Goal: Task Accomplishment & Management: Manage account settings

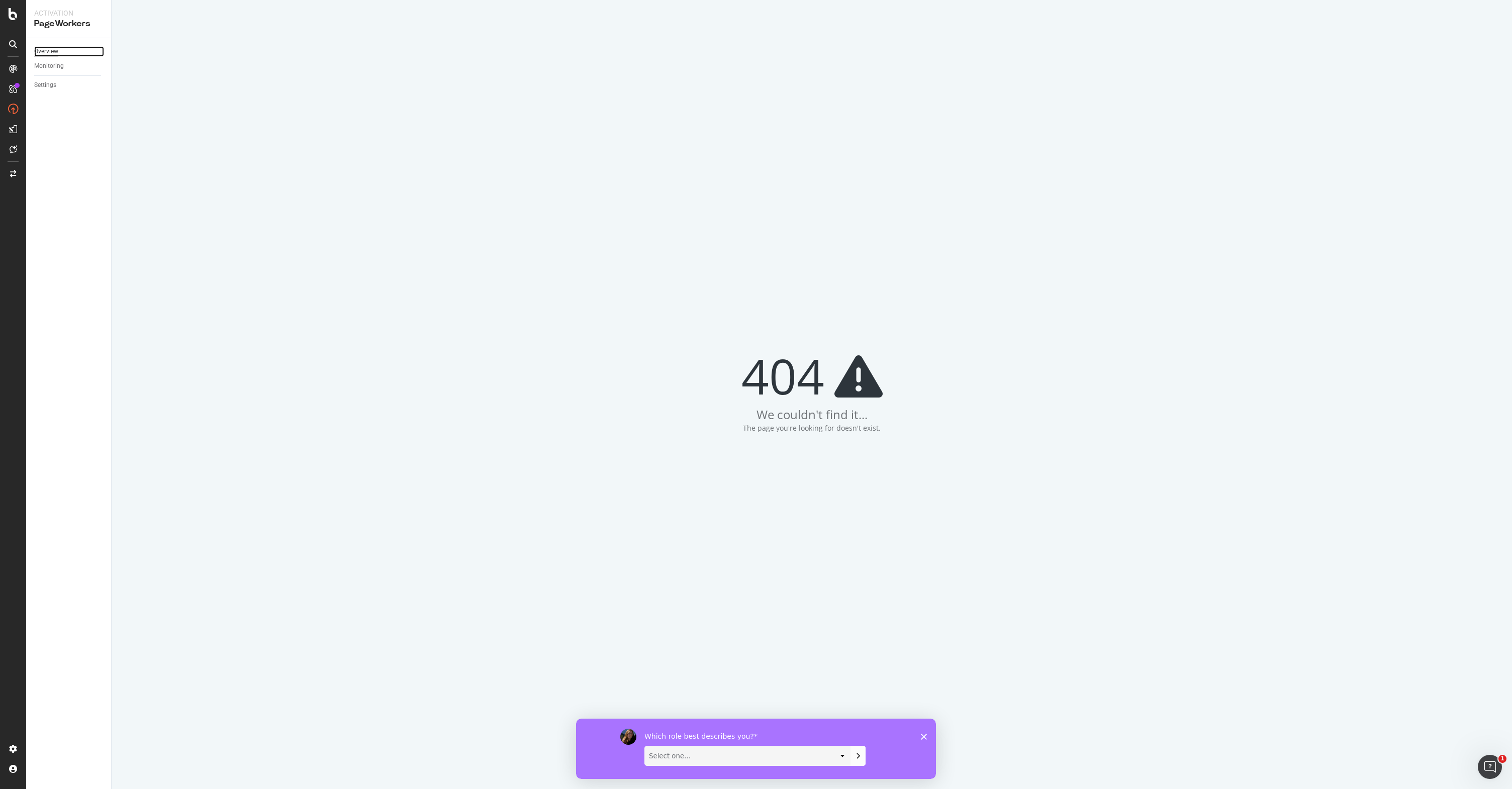
click at [50, 54] on div "Overview" at bounding box center [46, 51] width 24 height 10
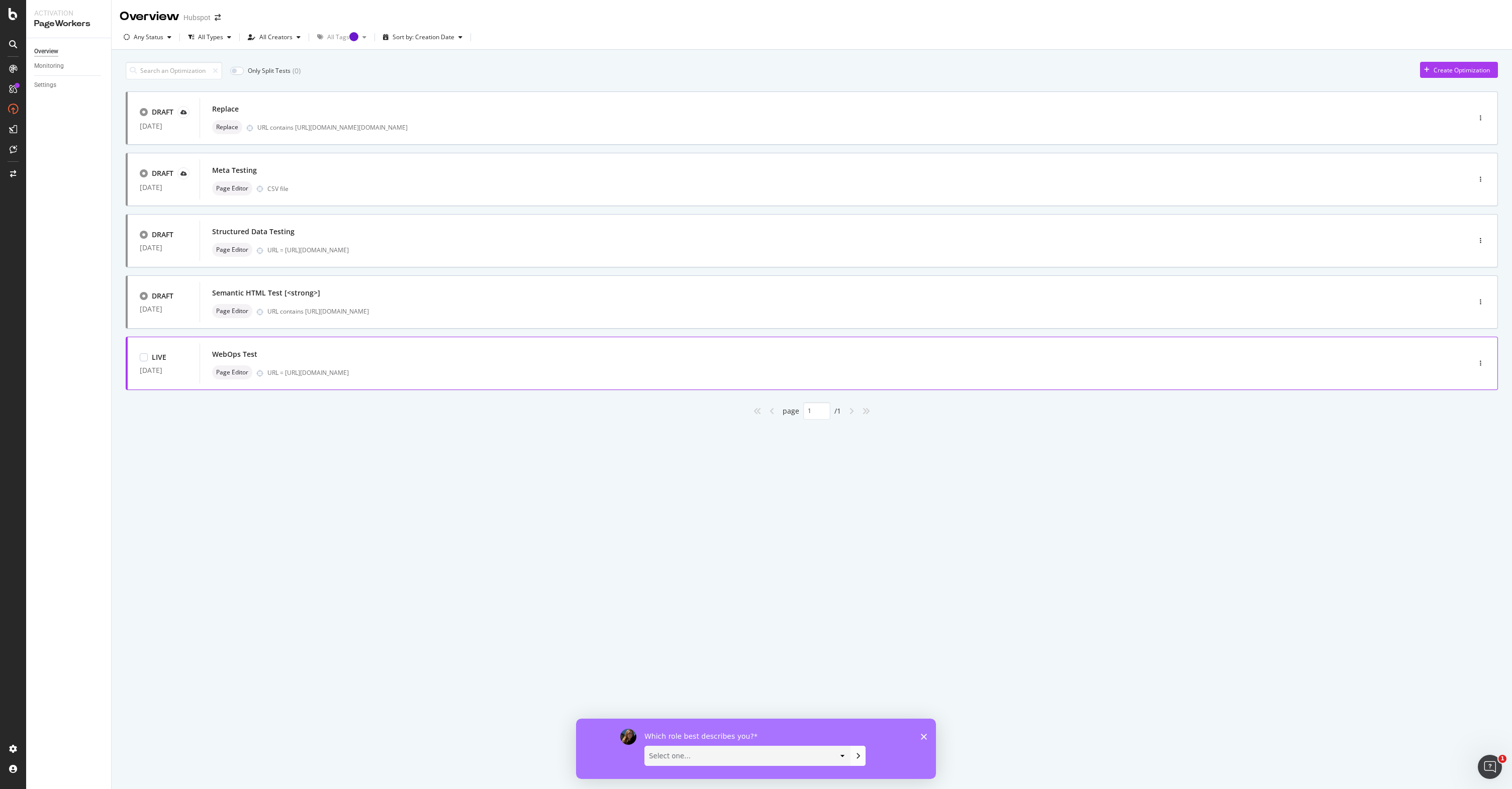
click at [476, 357] on div "WebOps Test" at bounding box center [820, 354] width 1216 height 14
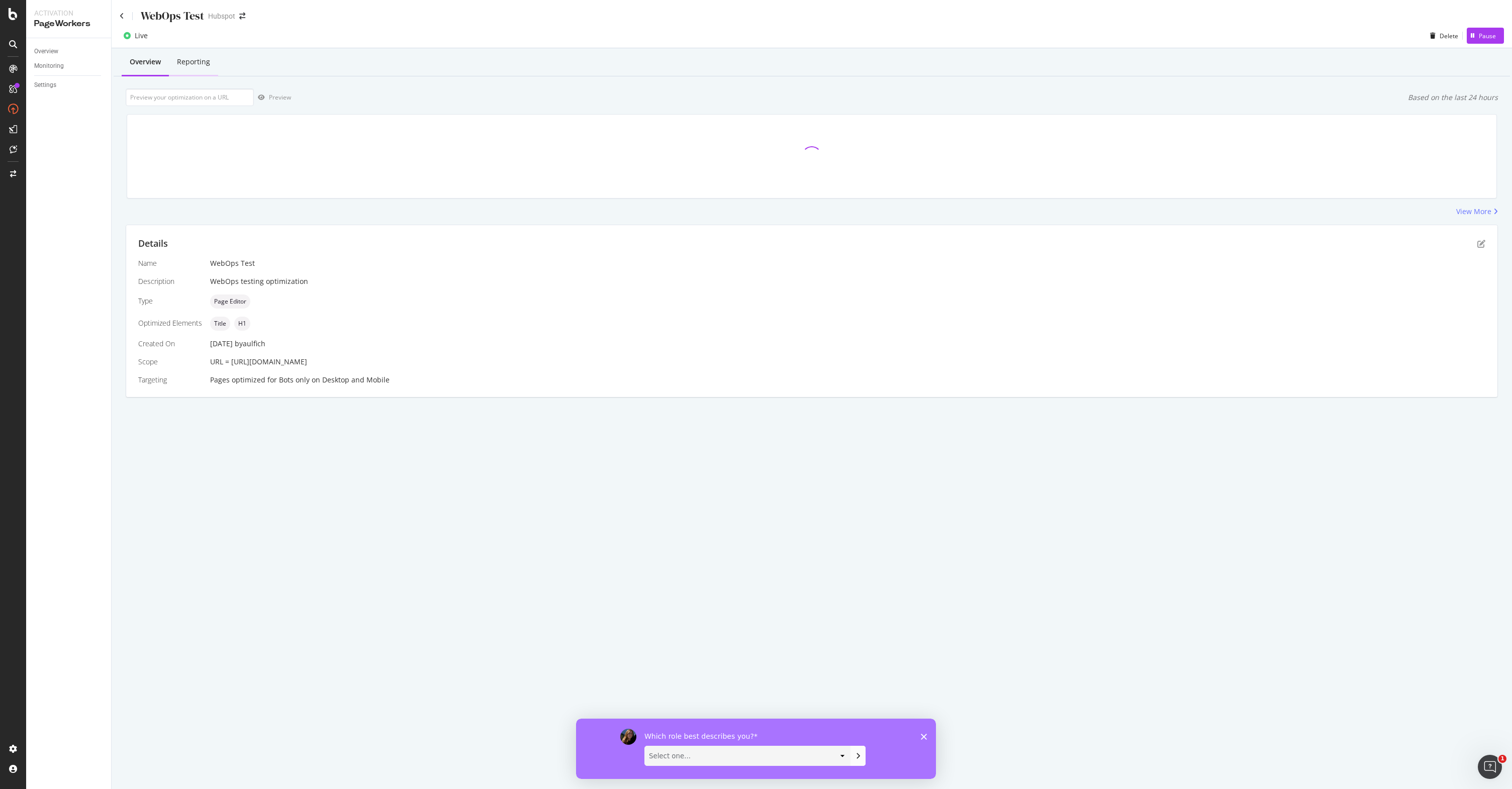
click at [194, 57] on div "Reporting" at bounding box center [193, 61] width 33 height 10
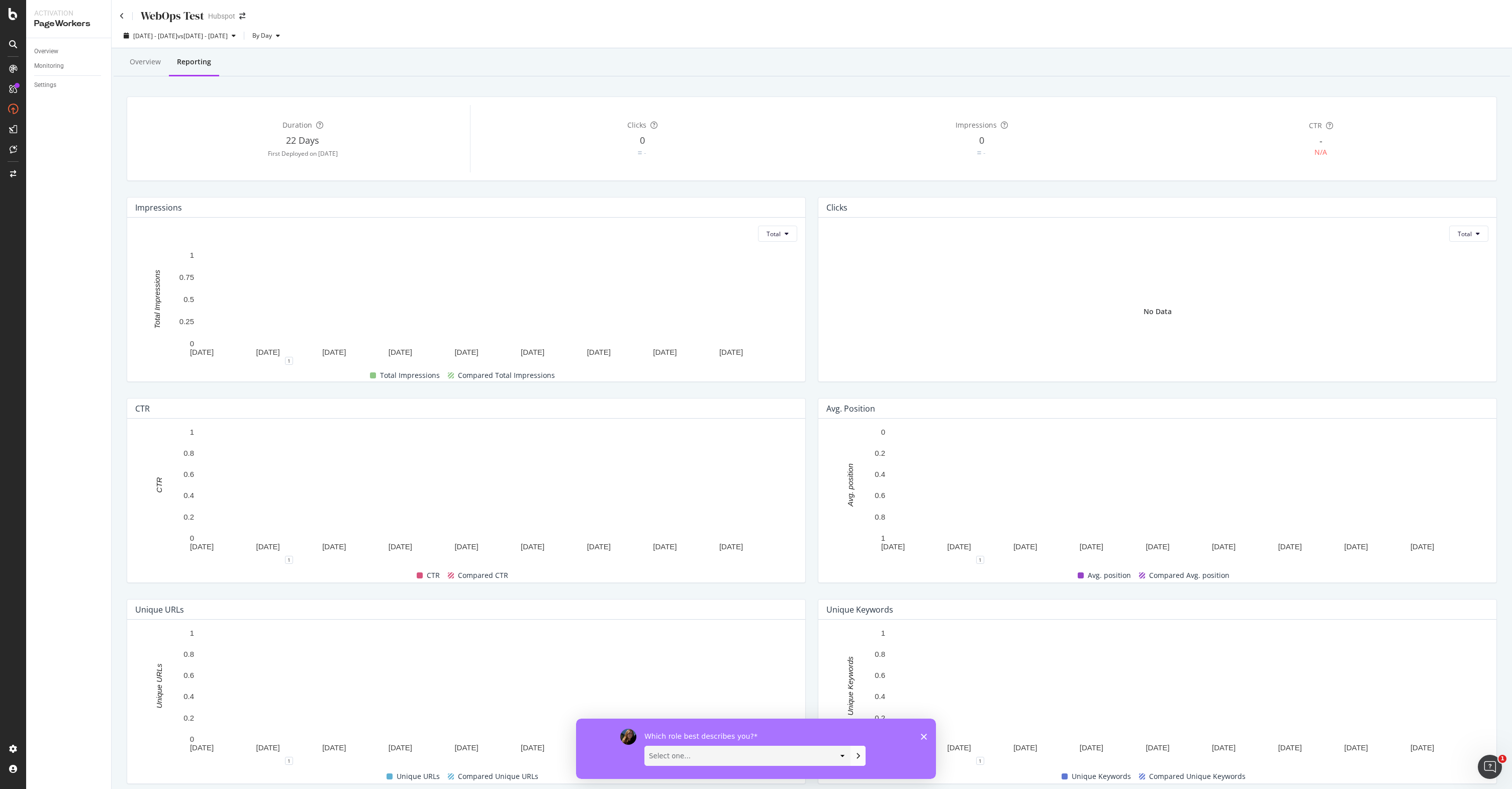
scroll to position [39, 0]
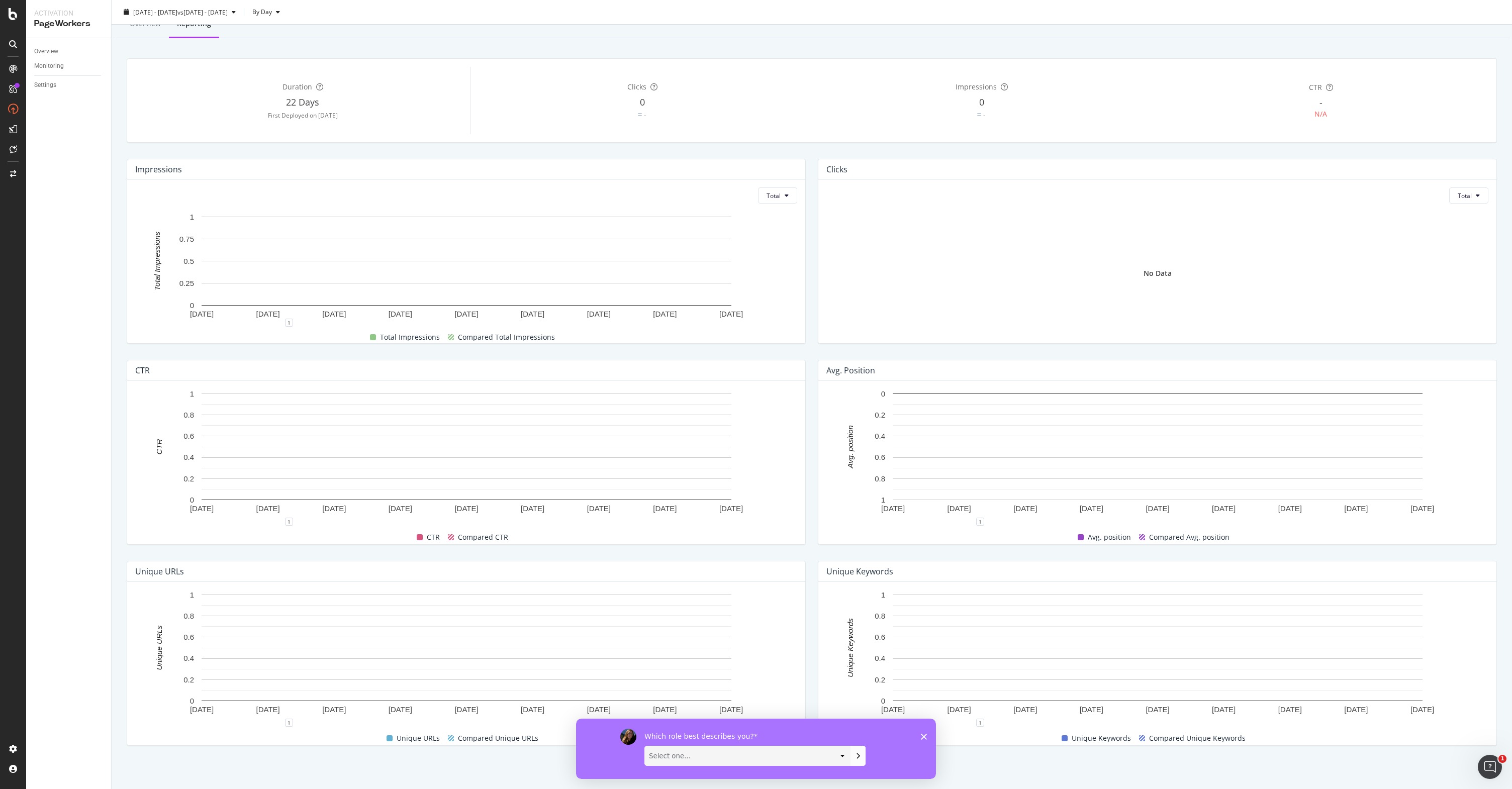
click at [926, 738] on polygon "Close survey" at bounding box center [924, 736] width 6 height 6
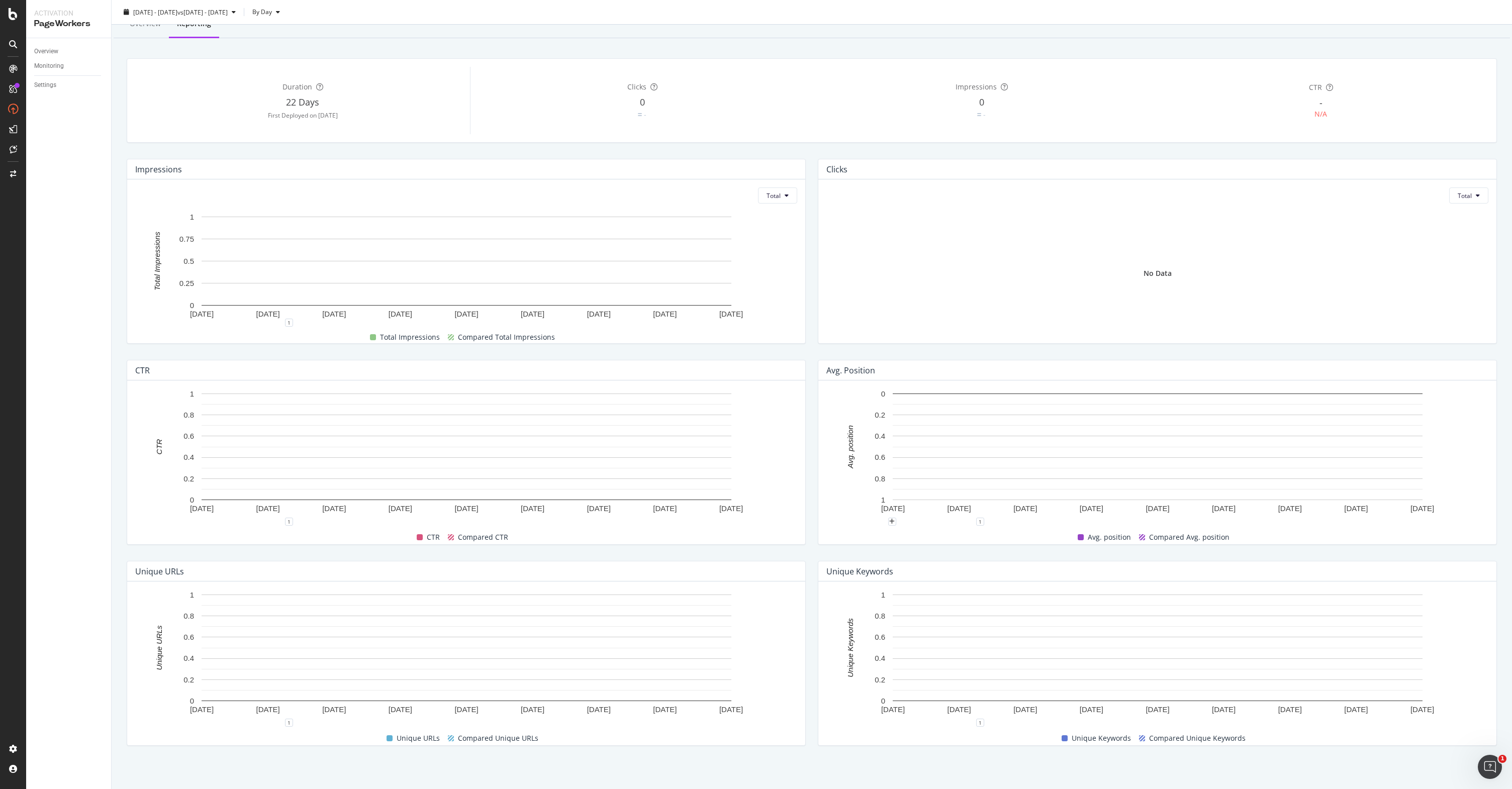
scroll to position [0, 0]
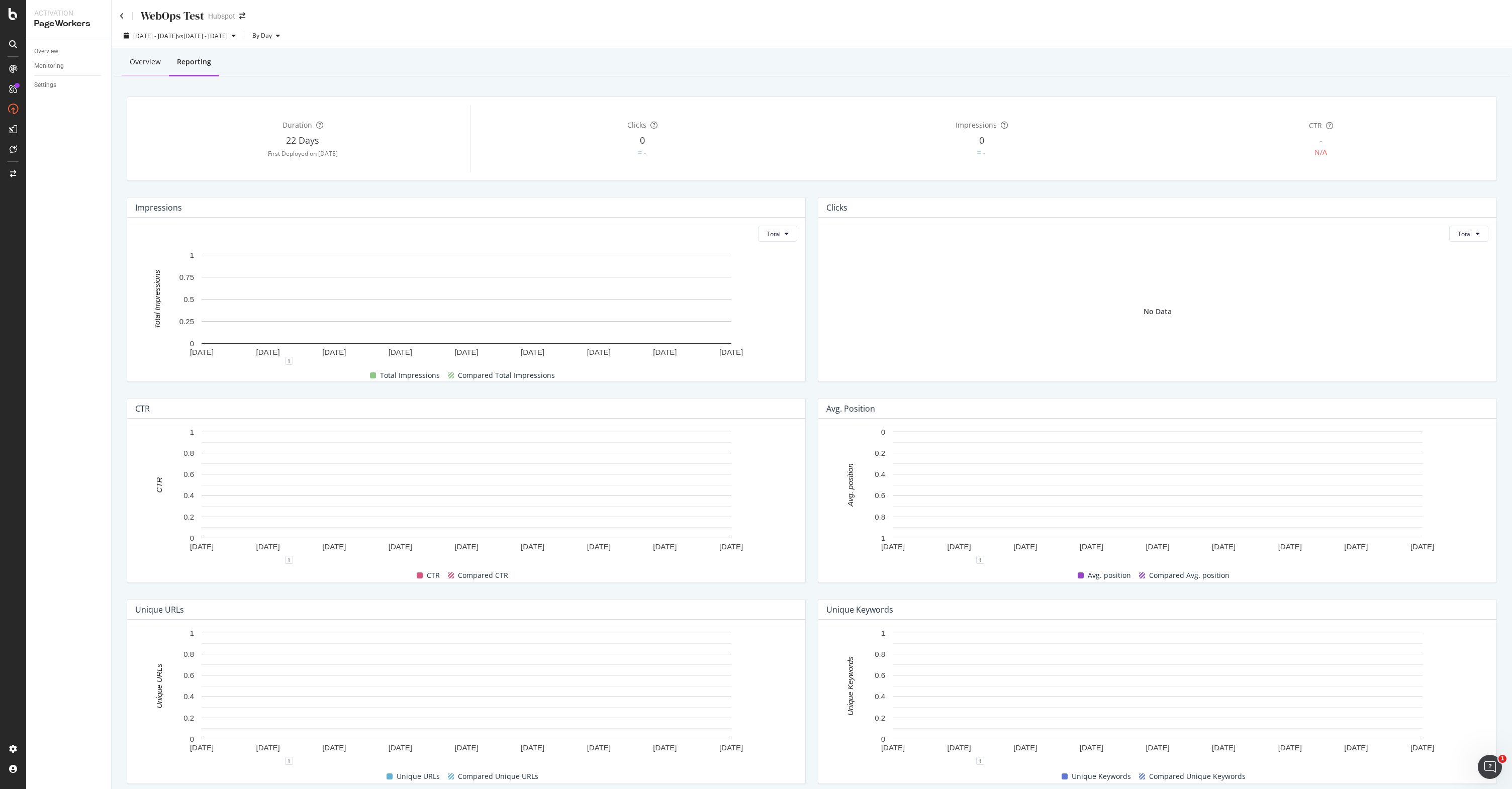
click at [146, 54] on div "Overview" at bounding box center [145, 62] width 47 height 27
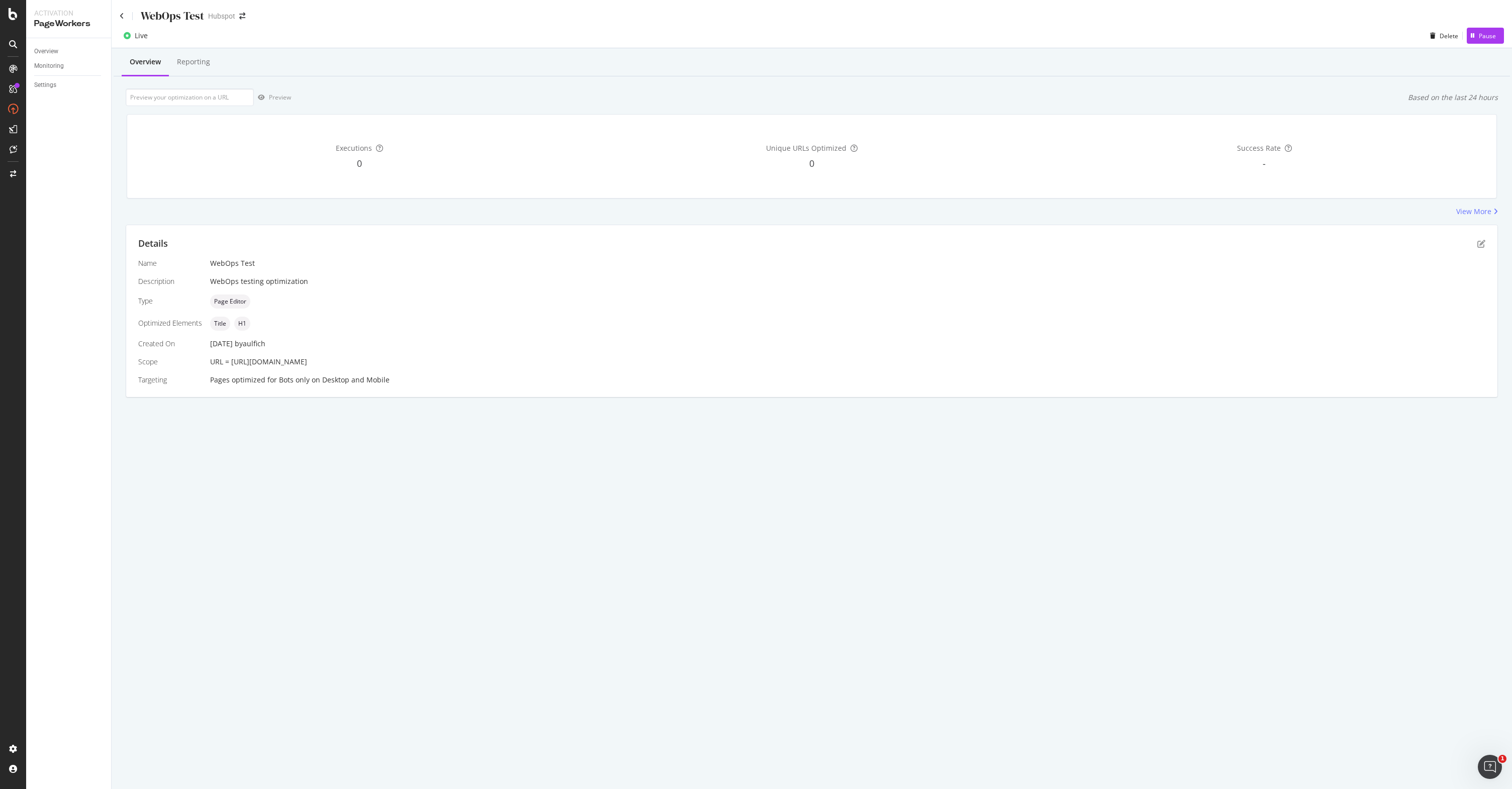
click at [521, 214] on div "View More" at bounding box center [812, 211] width 1372 height 10
click at [1350, 80] on div "Overview Reporting Preview Based on the last 24 hours Executions 0 Unique URLs …" at bounding box center [812, 240] width 1400 height 384
click at [129, 66] on div "Overview" at bounding box center [145, 62] width 47 height 27
click at [202, 64] on div "Reporting" at bounding box center [193, 61] width 33 height 10
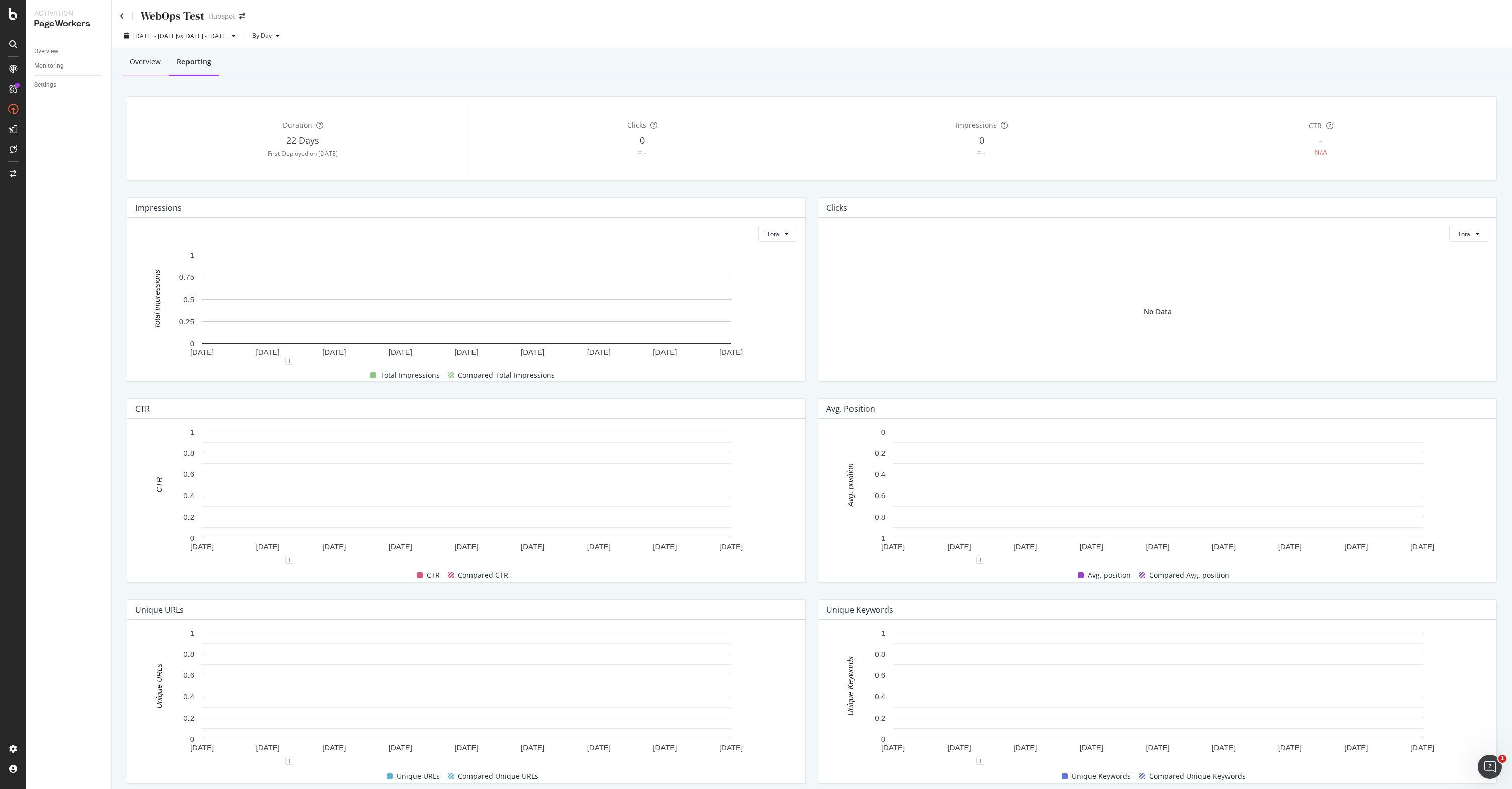
click at [154, 70] on div "Overview" at bounding box center [145, 62] width 47 height 27
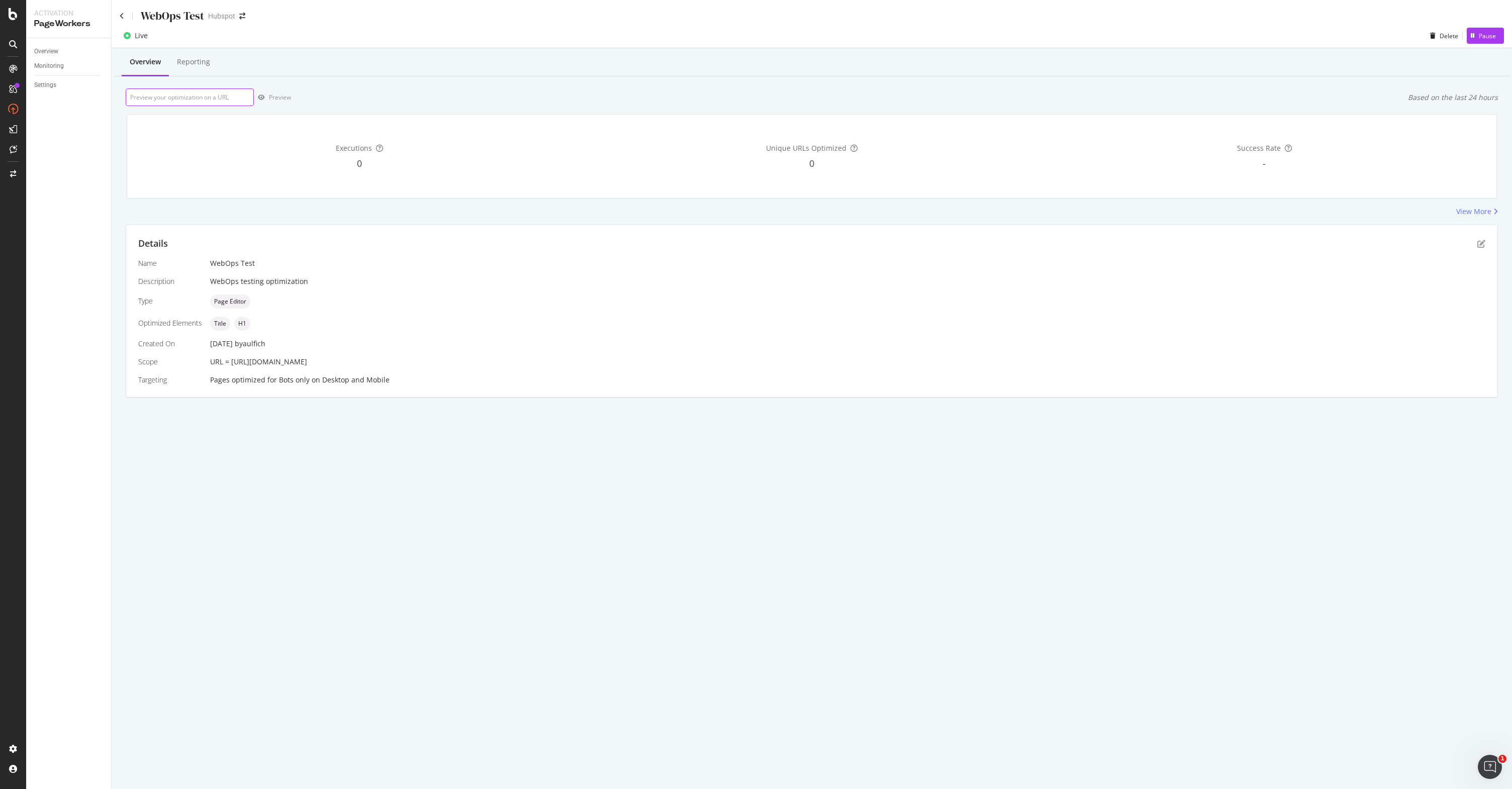
click at [231, 95] on input "url" at bounding box center [190, 97] width 128 height 18
paste input "[URL][DOMAIN_NAME]"
click at [195, 97] on input "url" at bounding box center [190, 97] width 128 height 18
drag, startPoint x: 1002, startPoint y: 101, endPoint x: 996, endPoint y: 103, distance: 6.3
click at [1002, 101] on div "[URL][DOMAIN_NAME] Preview Based on the last 24 hours" at bounding box center [812, 97] width 1372 height 18
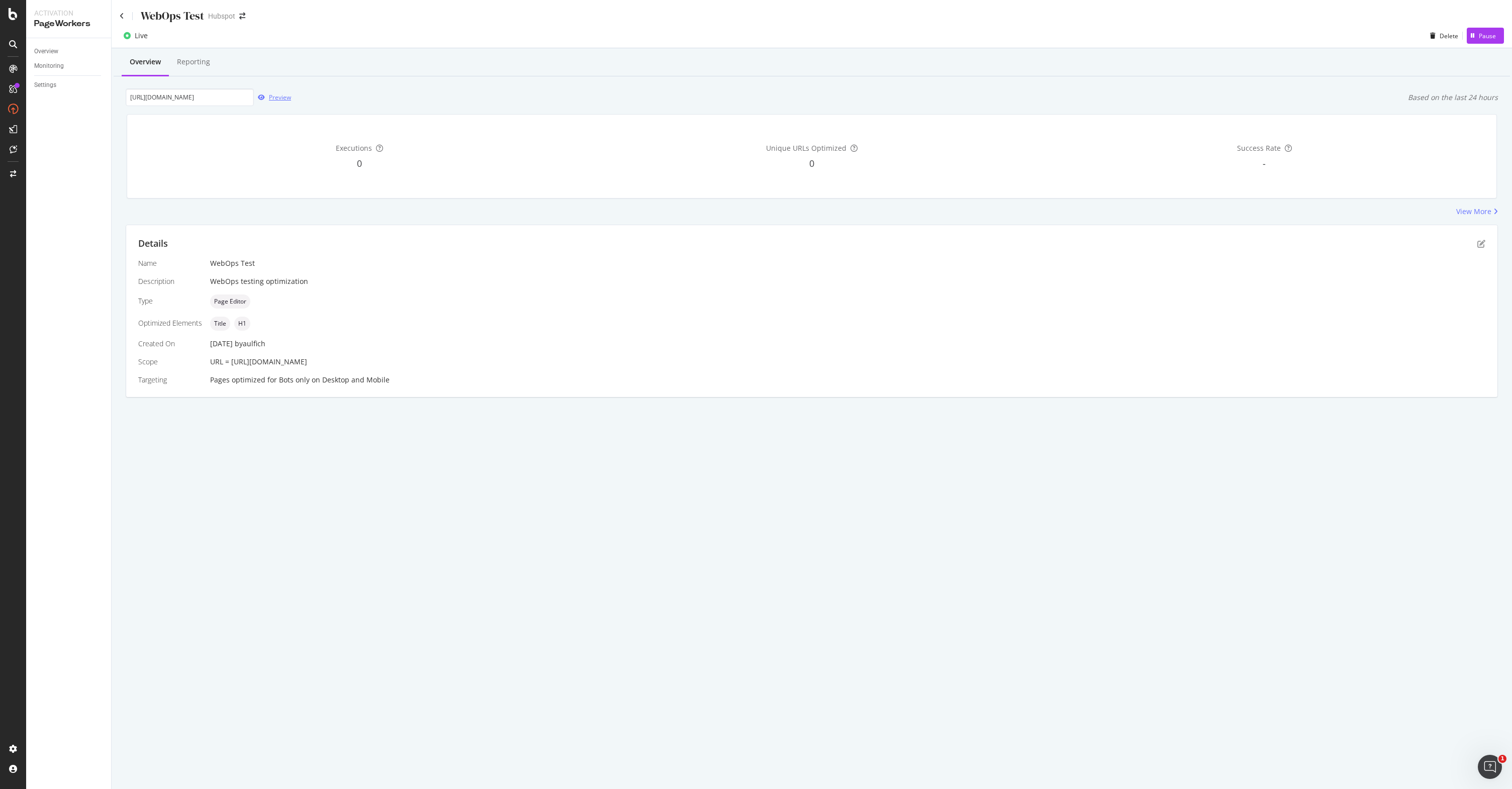
click at [290, 99] on div "[URL][DOMAIN_NAME] Preview Based on the last 24 hours" at bounding box center [812, 97] width 1372 height 18
click at [284, 99] on div "Preview" at bounding box center [280, 97] width 23 height 8
drag, startPoint x: 230, startPoint y: 362, endPoint x: 377, endPoint y: 364, distance: 147.0
click at [377, 364] on div "URL = [URL][DOMAIN_NAME]" at bounding box center [848, 362] width 1275 height 10
copy span "[URL][DOMAIN_NAME]"
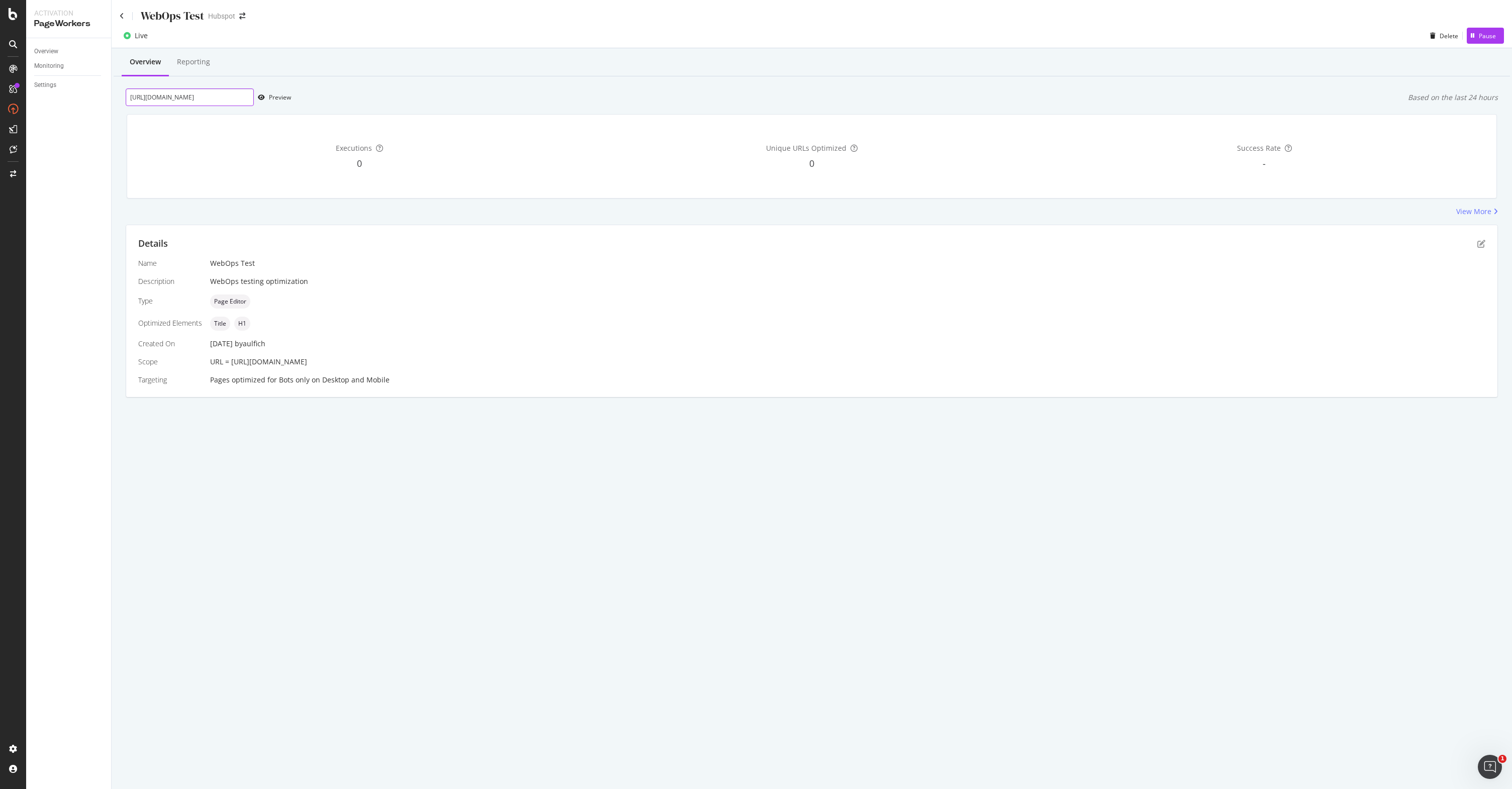
click at [210, 99] on input "[URL][DOMAIN_NAME]" at bounding box center [190, 97] width 128 height 18
paste input "spread-the-word"
type input "[URL][DOMAIN_NAME]"
click at [277, 96] on div "Preview" at bounding box center [280, 97] width 23 height 8
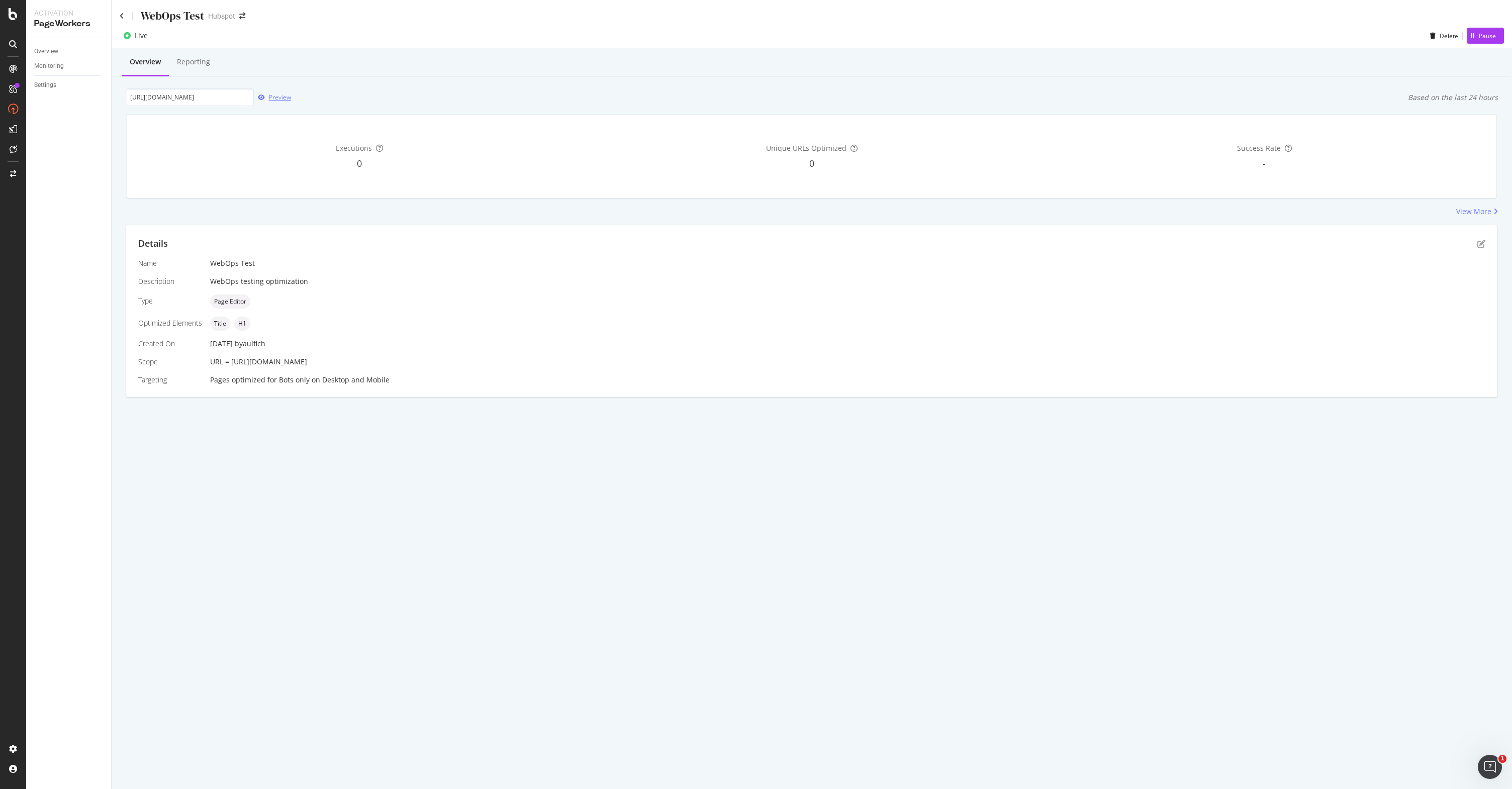
scroll to position [0, 0]
click at [15, 746] on icon at bounding box center [13, 749] width 10 height 10
click at [91, 704] on div "Settings Project settings" at bounding box center [93, 699] width 132 height 18
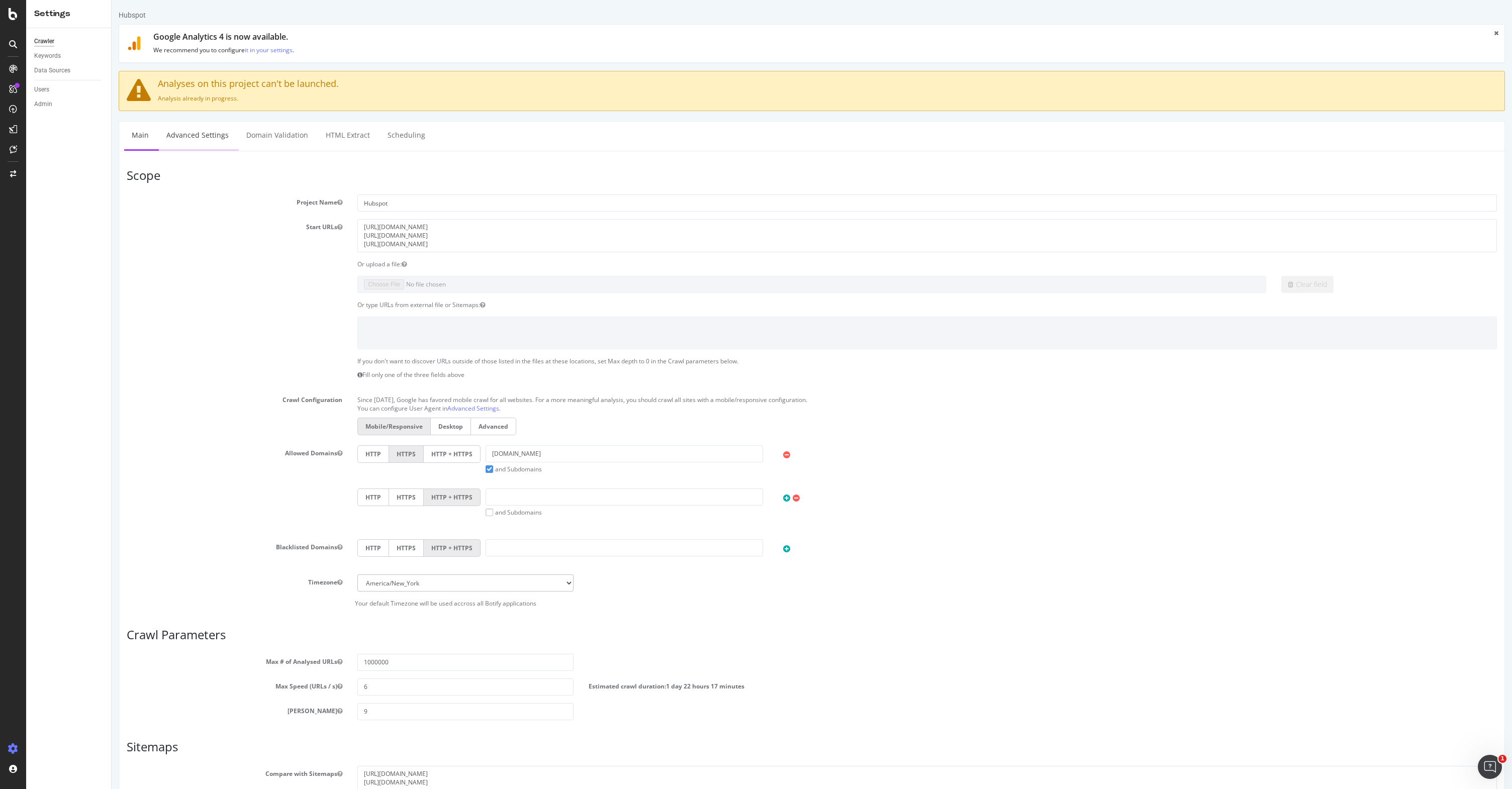
click at [210, 141] on link "Advanced Settings" at bounding box center [197, 134] width 77 height 27
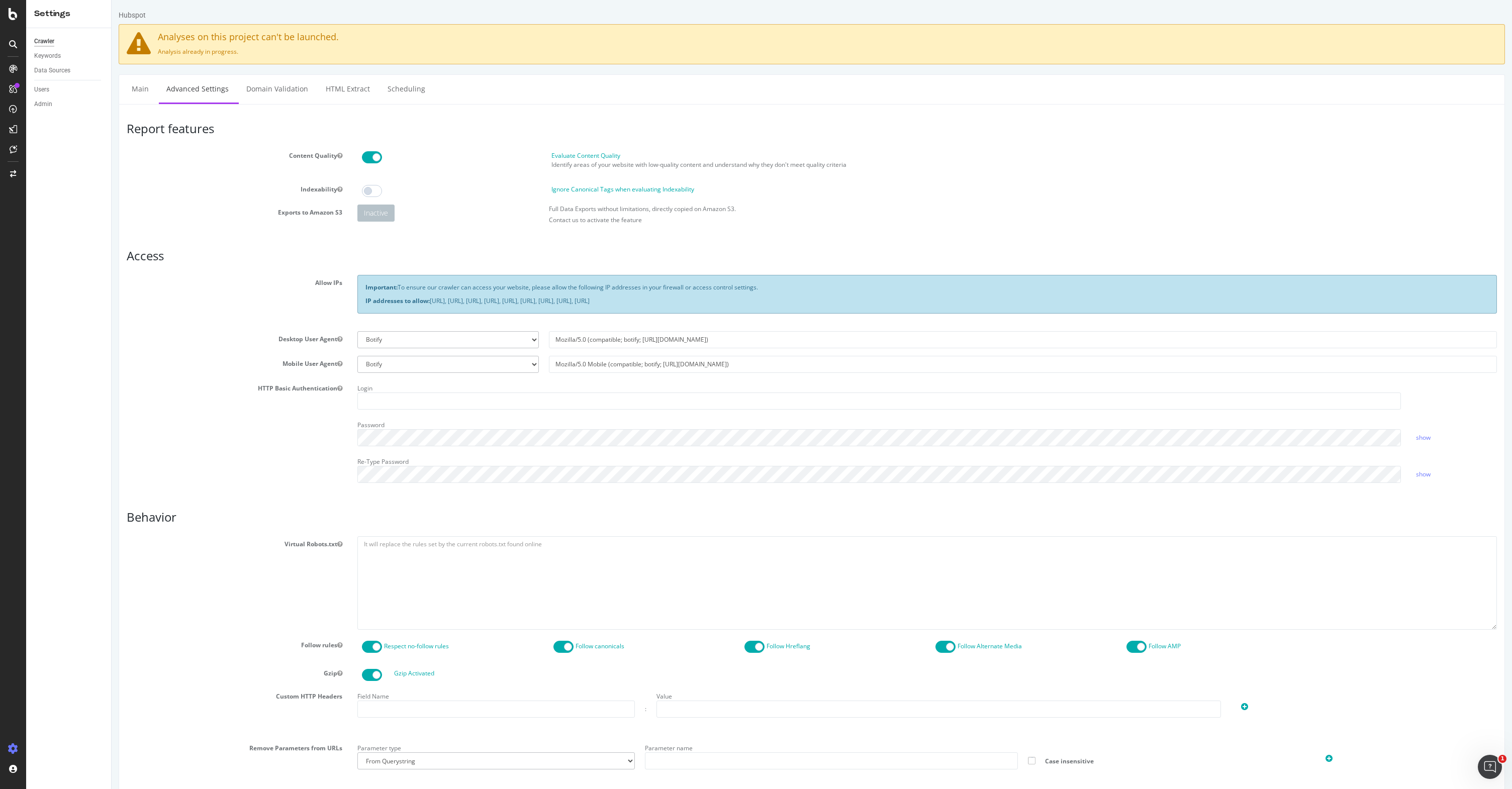
click at [269, 288] on div "Allow IPs Important: To ensure our crawler can access your website, please allo…" at bounding box center [812, 299] width 1385 height 48
click at [434, 341] on select "Botify Googlebot Chrome Firefox Edge Custom" at bounding box center [447, 340] width 181 height 17
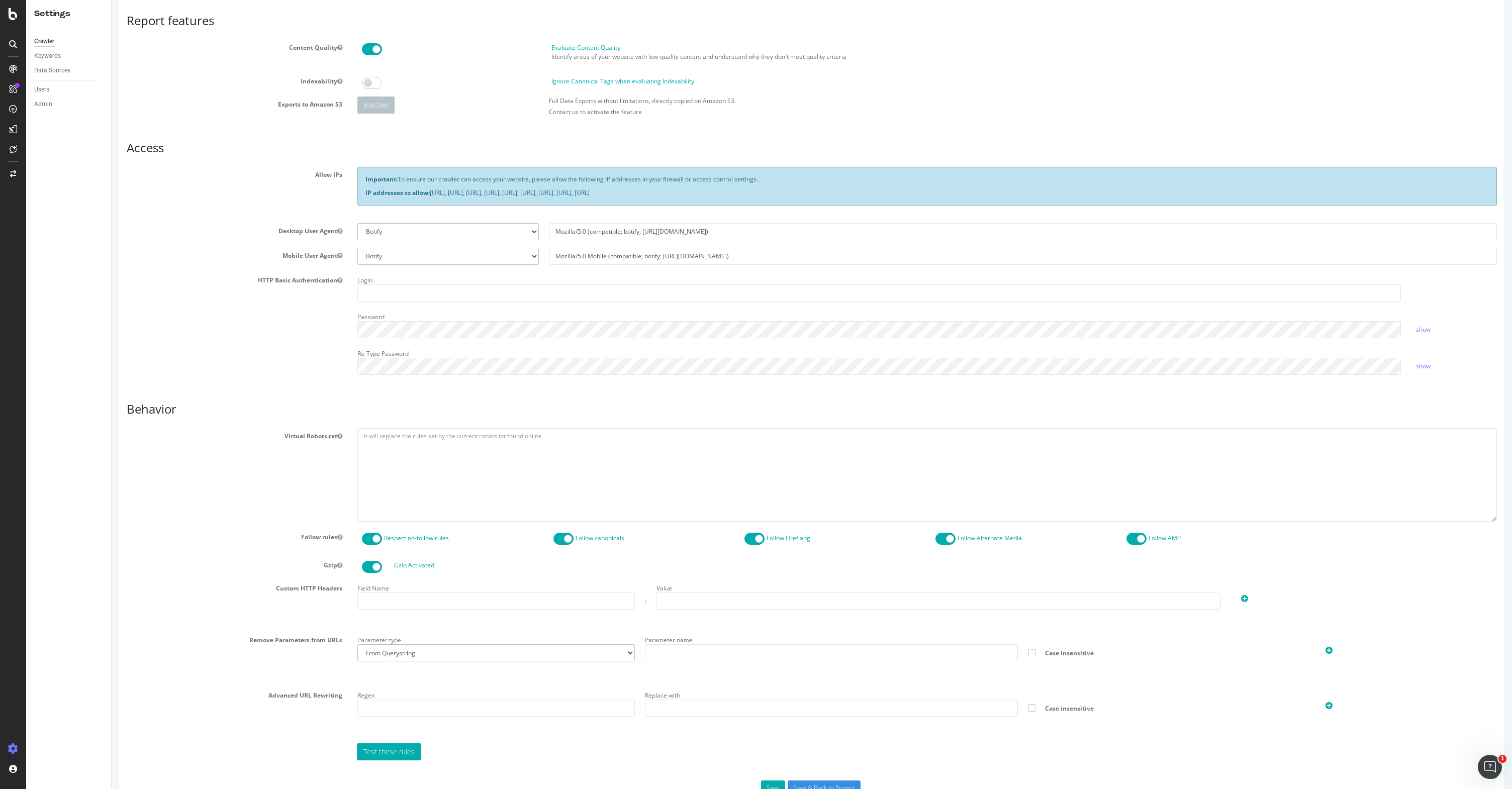
scroll to position [140, 0]
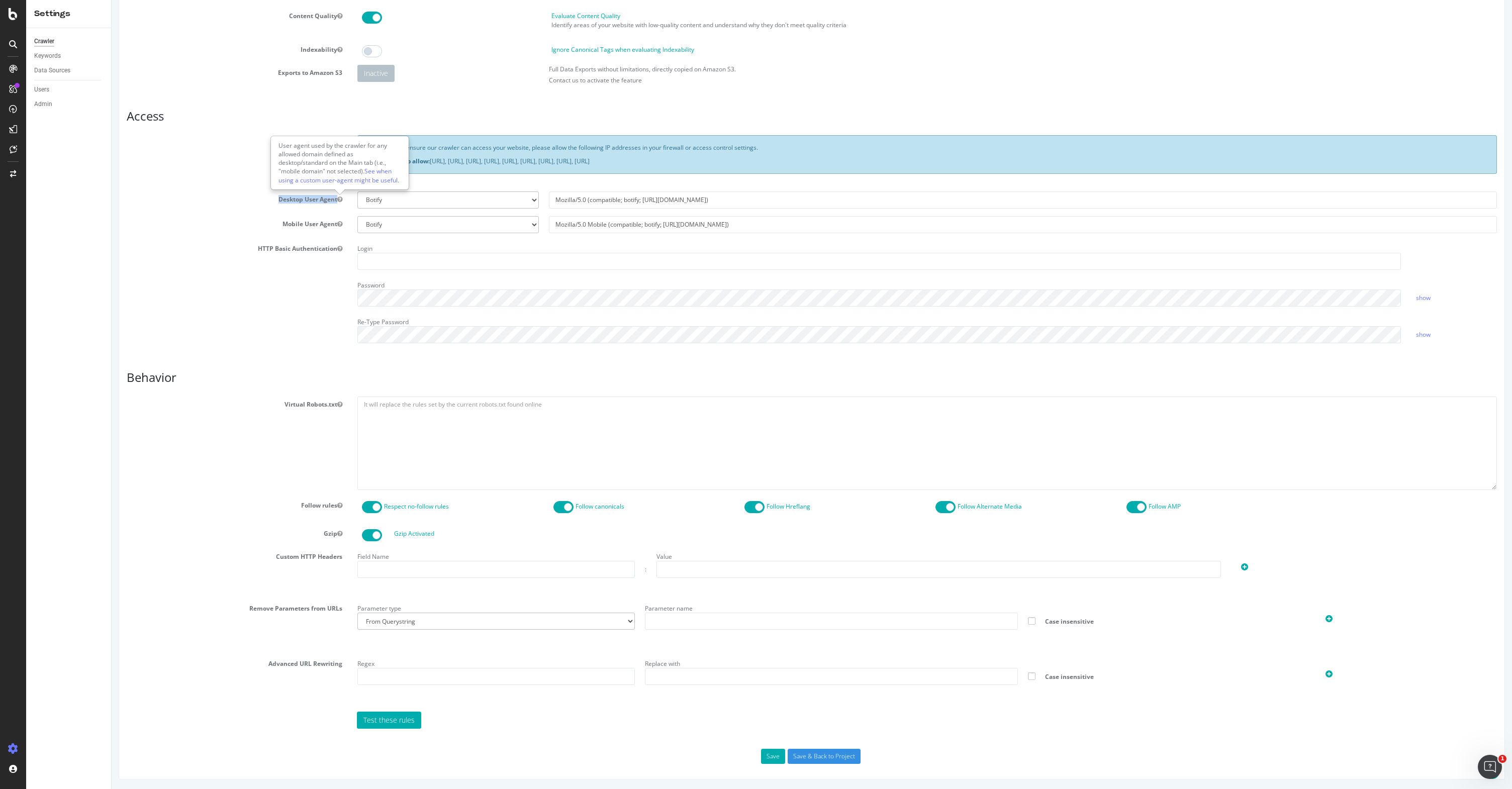
drag, startPoint x: 273, startPoint y: 198, endPoint x: 344, endPoint y: 200, distance: 71.0
click at [344, 200] on label "Desktop User Agent" at bounding box center [235, 197] width 231 height 12
click at [335, 209] on section "Allow IPs Important: To ensure our crawler can access your website, please allo…" at bounding box center [812, 242] width 1370 height 215
click at [512, 198] on select "Botify Googlebot Chrome Firefox Edge Custom" at bounding box center [447, 200] width 181 height 17
drag, startPoint x: 758, startPoint y: 231, endPoint x: 544, endPoint y: 221, distance: 214.2
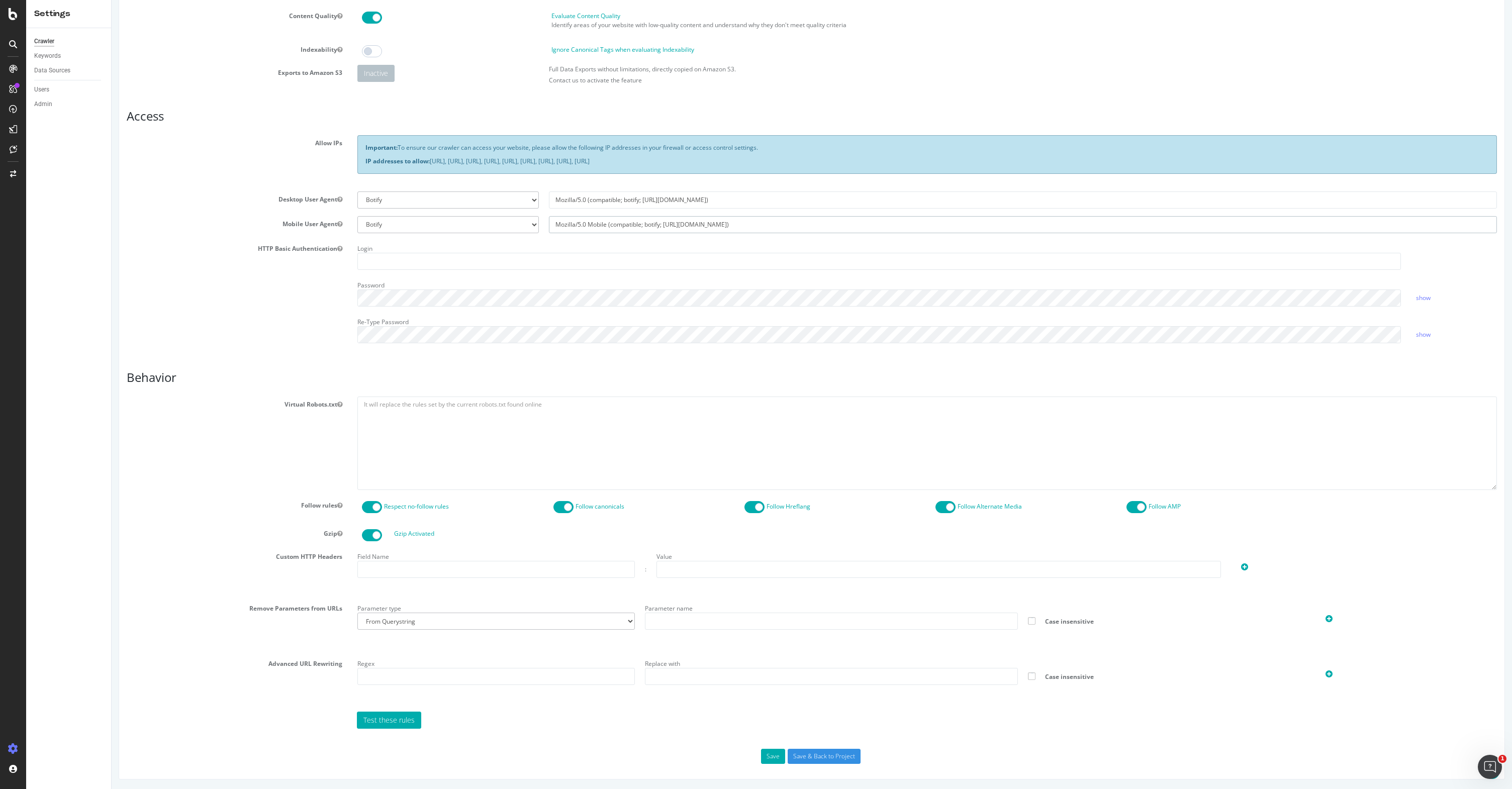
click at [540, 222] on div "Botify Googlebot Safari iPhone Safari iPad Chrome Android Custom Mozilla/5.0 Mo…" at bounding box center [927, 224] width 1149 height 17
drag, startPoint x: 694, startPoint y: 202, endPoint x: 553, endPoint y: 200, distance: 141.0
click at [553, 200] on input "Mozilla/5.0 (compatible; botify; [URL][DOMAIN_NAME])" at bounding box center [1022, 200] width 948 height 17
click at [627, 199] on input "Mozilla/5.0 (compatible; botify; [URL][DOMAIN_NAME])" at bounding box center [1022, 200] width 948 height 17
click at [551, 179] on div "Important: To ensure our crawler can access your website, please allow the foll…" at bounding box center [927, 159] width 1155 height 48
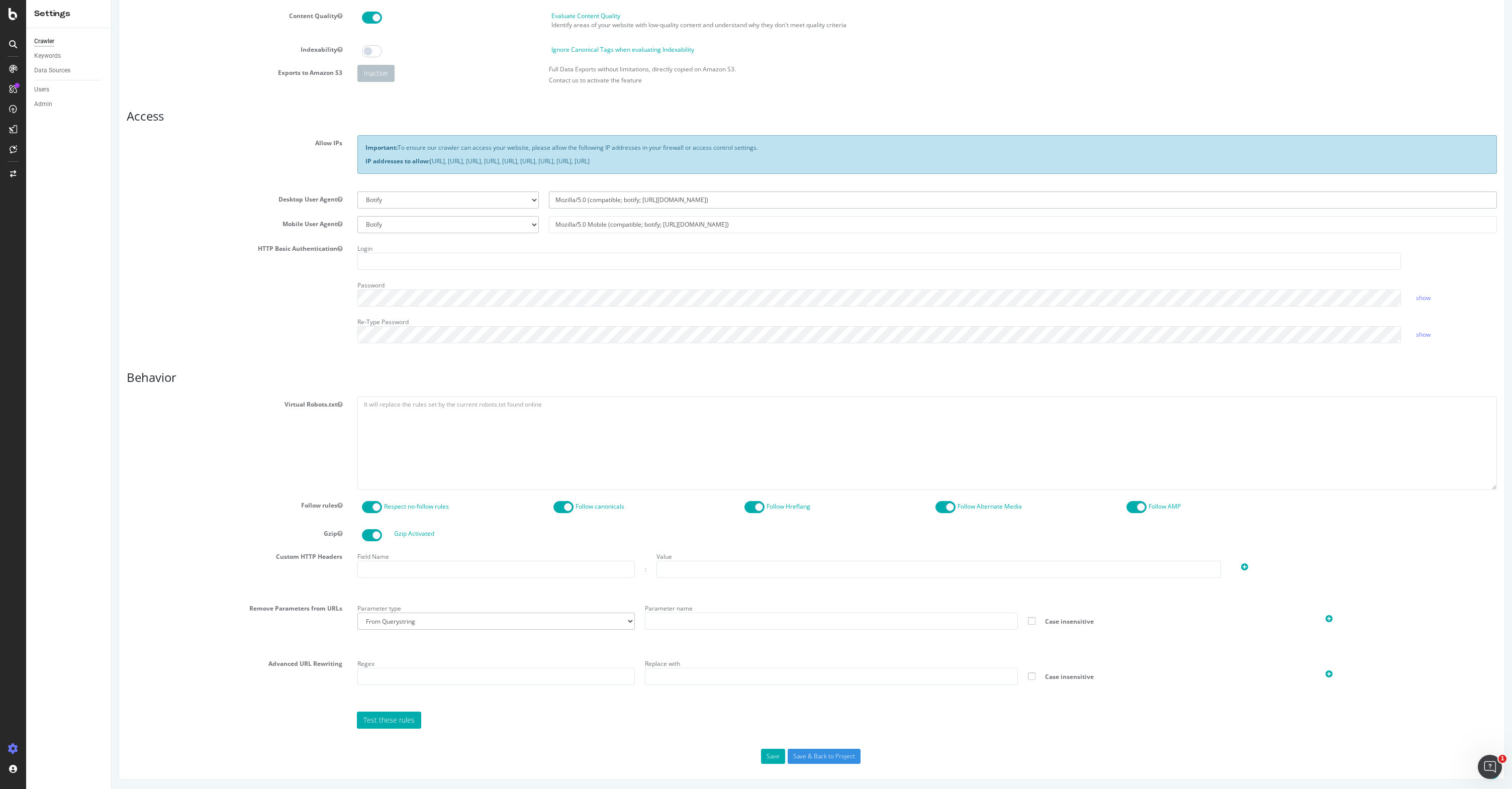
drag, startPoint x: 593, startPoint y: 199, endPoint x: 765, endPoint y: 205, distance: 172.1
click at [765, 205] on input "Mozilla/5.0 (compatible; botify; [URL][DOMAIN_NAME])" at bounding box center [1022, 200] width 948 height 17
click at [712, 182] on div "Important: To ensure our crawler can access your website, please allow the foll…" at bounding box center [927, 159] width 1155 height 48
